Goal: Task Accomplishment & Management: Use online tool/utility

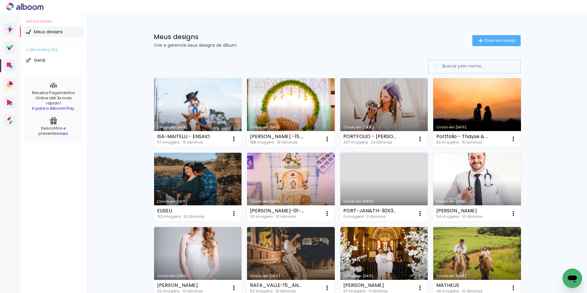
click at [203, 181] on link "Criado em [DATE]" at bounding box center [198, 187] width 88 height 69
